Goal: Complete application form: Complete application form

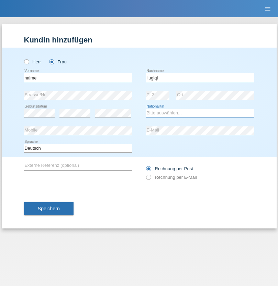
select select "CH"
radio input "true"
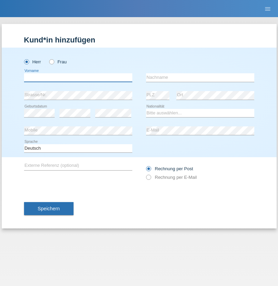
click at [78, 78] on input "text" at bounding box center [78, 77] width 108 height 9
type input "sam"
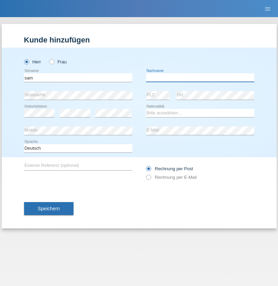
click at [200, 78] on input "text" at bounding box center [200, 77] width 108 height 9
type input "mbaye"
select select "CH"
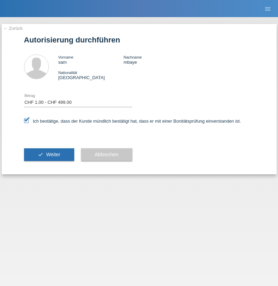
select select "1"
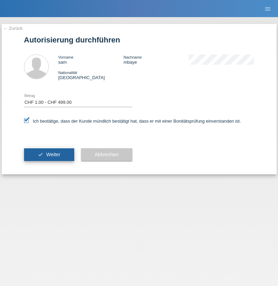
click at [49, 155] on span "Weiter" at bounding box center [53, 154] width 14 height 5
